Goal: Task Accomplishment & Management: Manage account settings

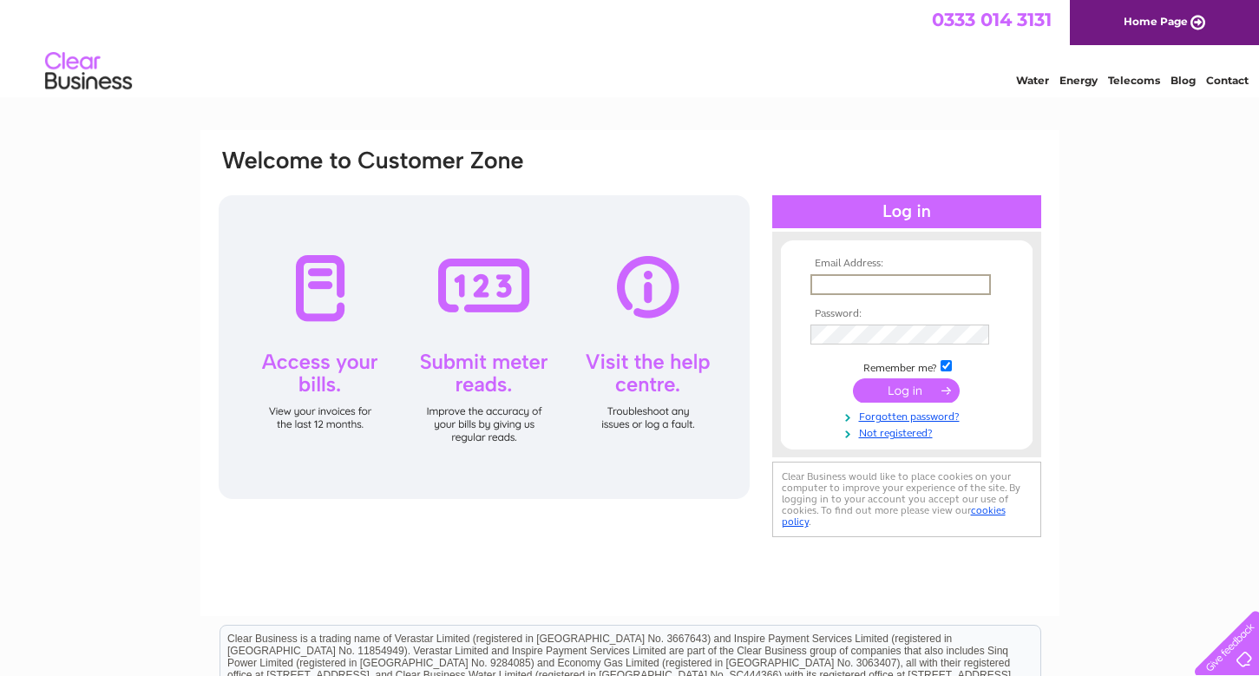
type input "[EMAIL_ADDRESS][DOMAIN_NAME]"
click at [906, 389] on input "submit" at bounding box center [906, 390] width 107 height 24
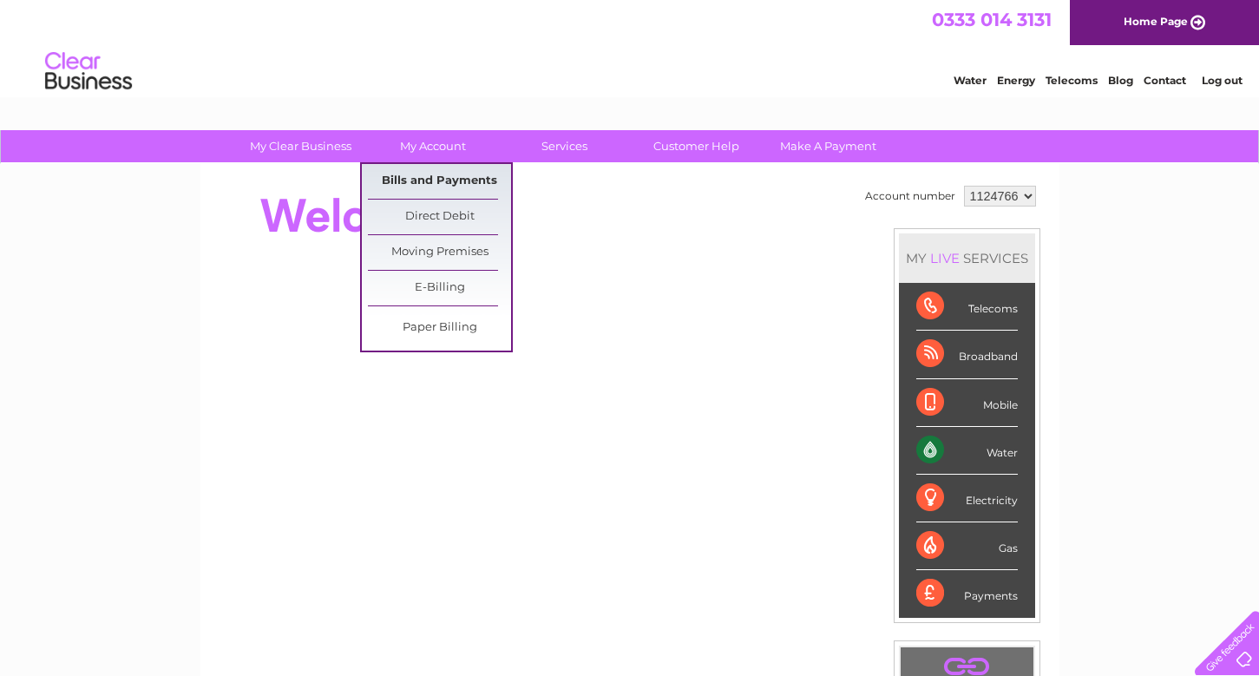
click at [431, 181] on link "Bills and Payments" at bounding box center [439, 181] width 143 height 35
click at [416, 188] on link "Bills and Payments" at bounding box center [439, 181] width 143 height 35
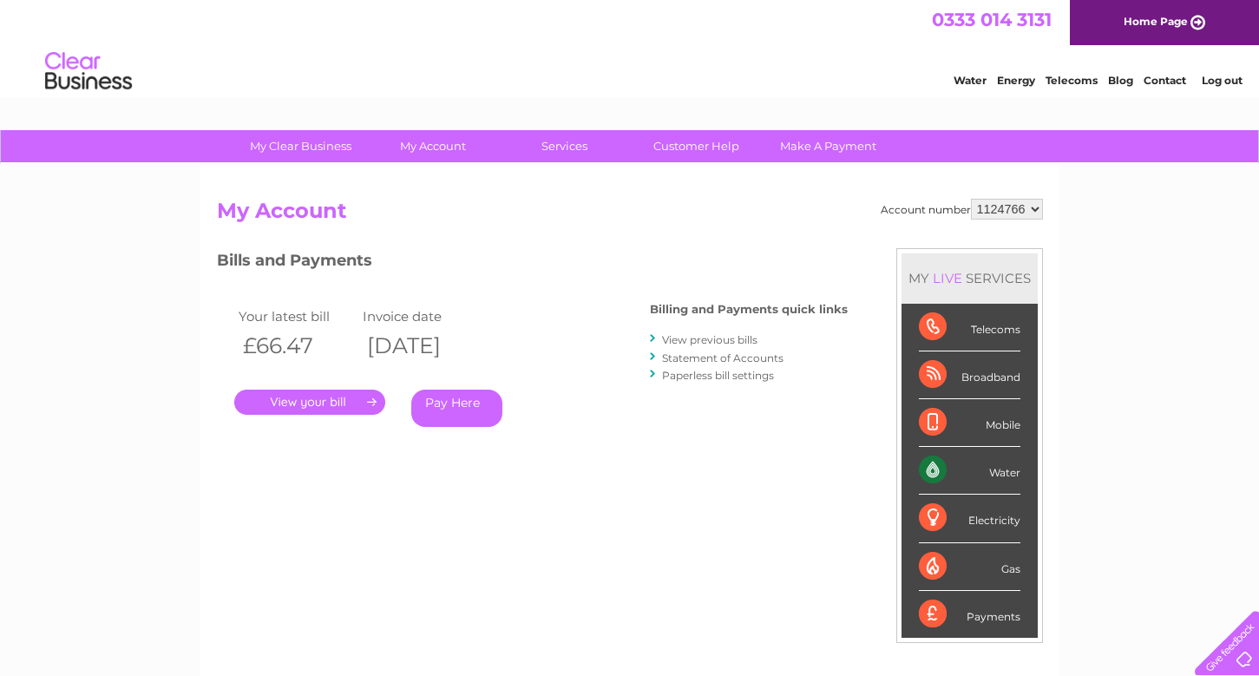
click at [336, 402] on link "." at bounding box center [309, 402] width 151 height 25
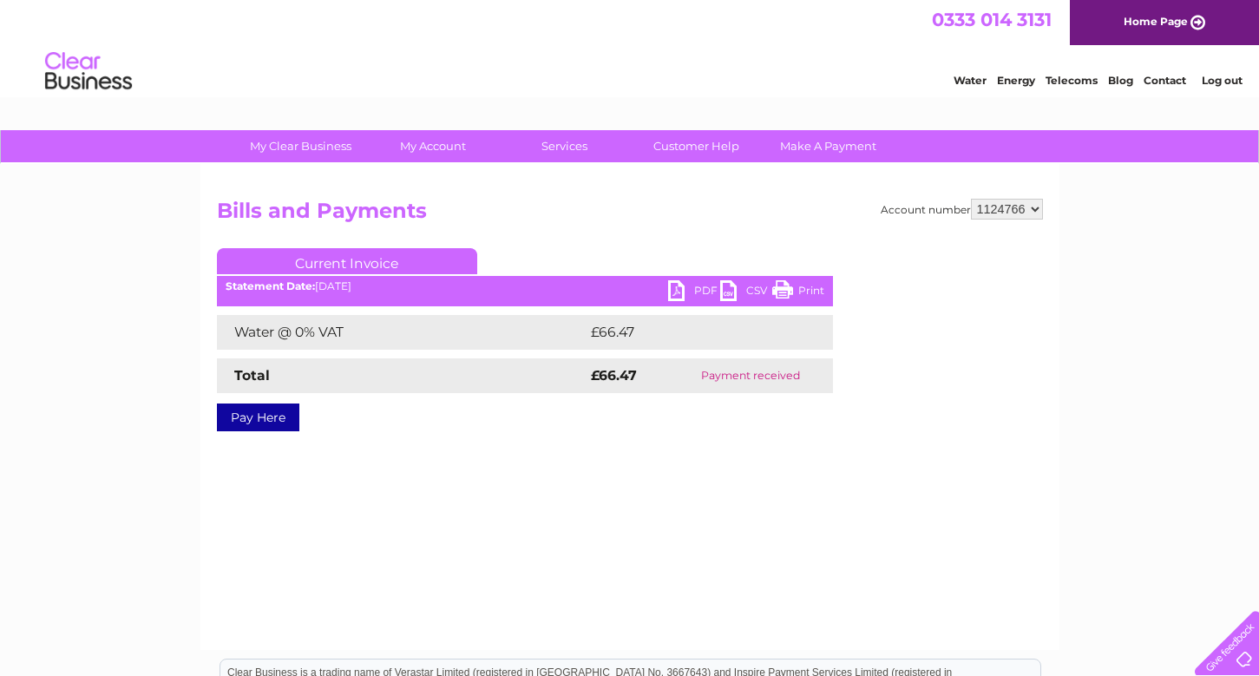
click at [692, 292] on link "PDF" at bounding box center [694, 292] width 52 height 25
